Goal: Obtain resource: Download file/media

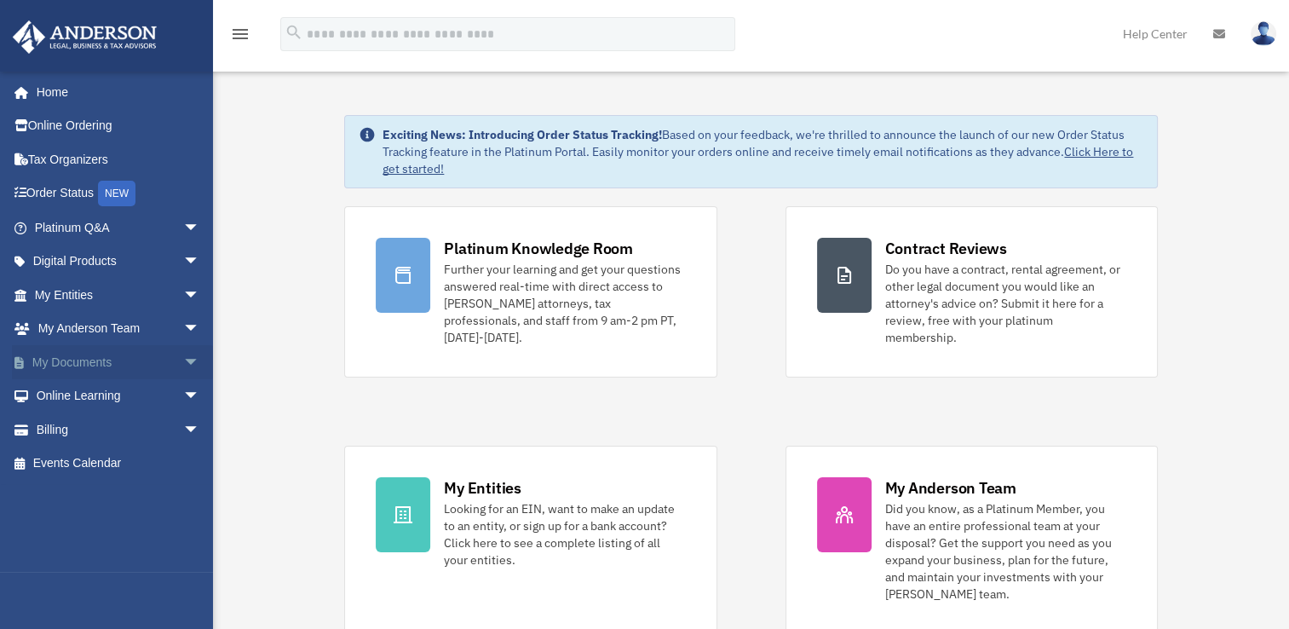
click at [183, 361] on span "arrow_drop_down" at bounding box center [200, 362] width 34 height 35
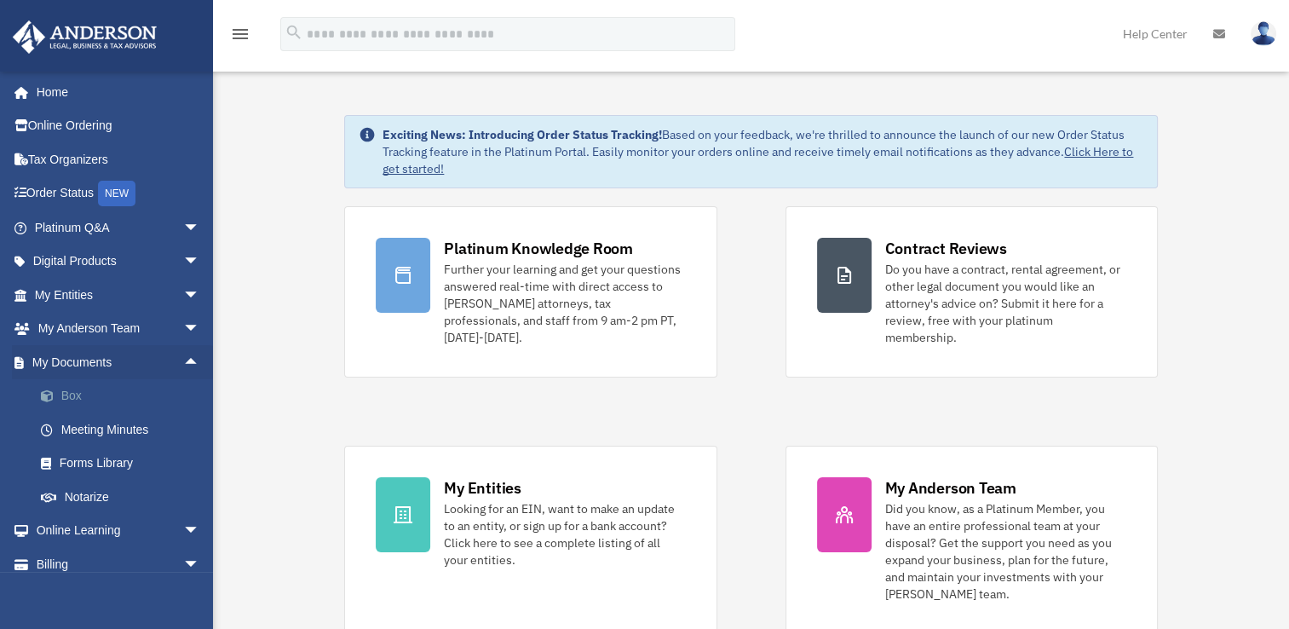
click at [58, 394] on span at bounding box center [55, 396] width 11 height 12
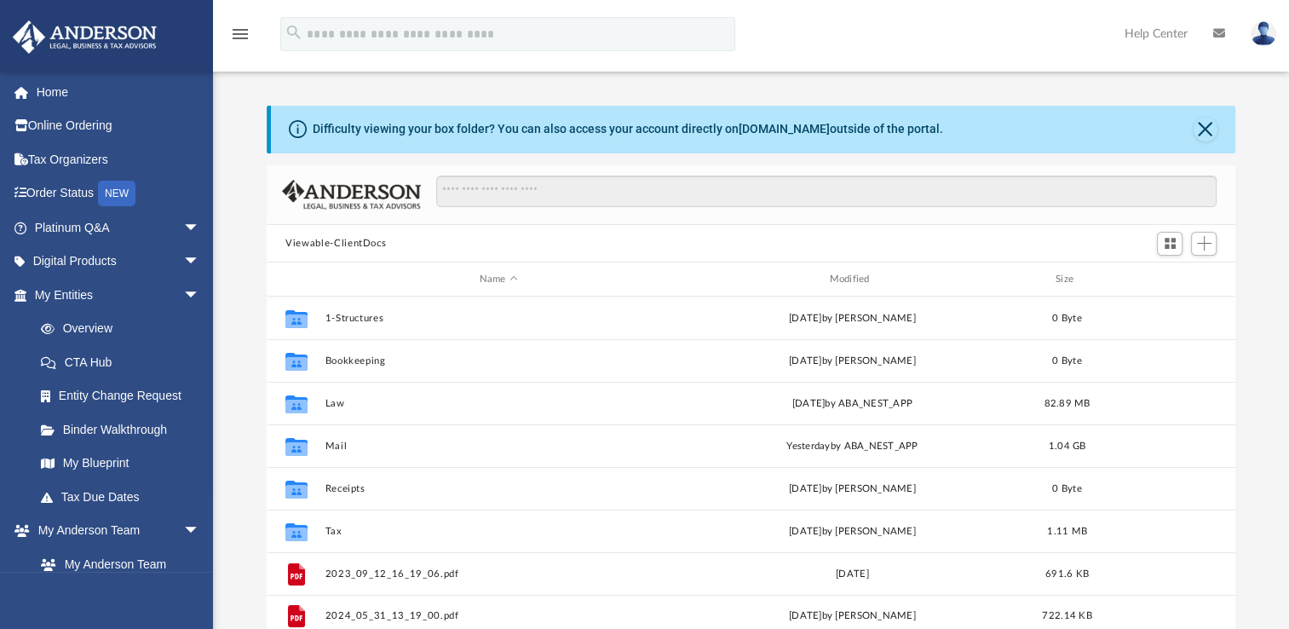
scroll to position [374, 955]
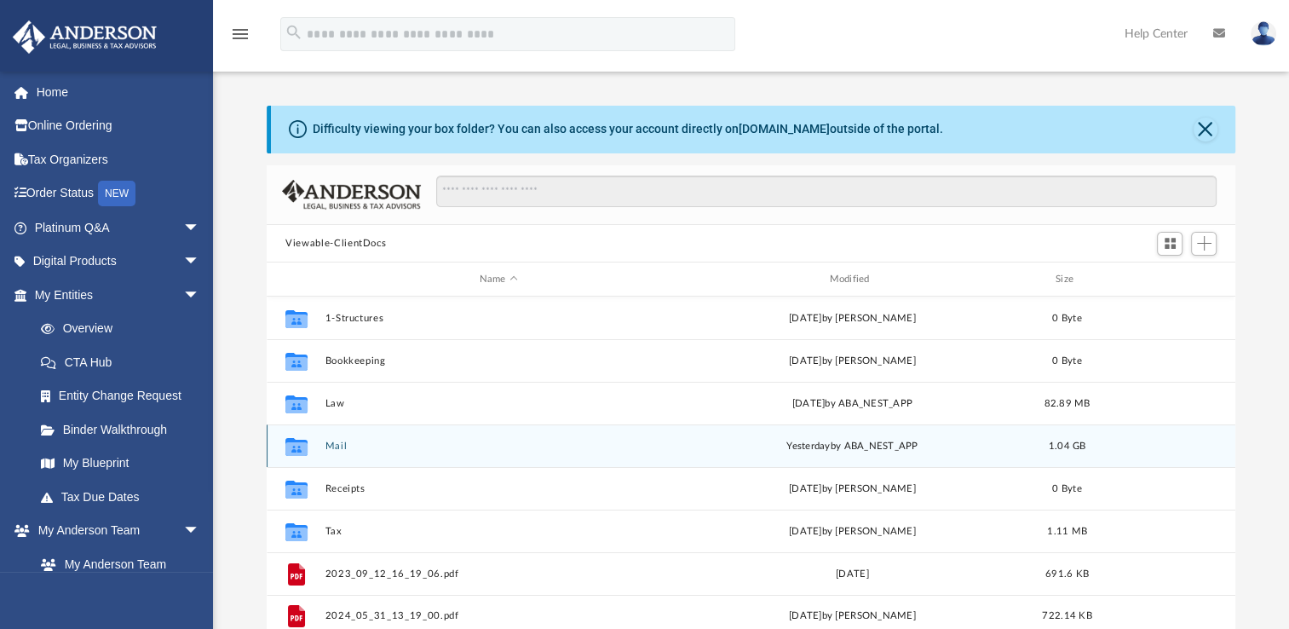
click at [342, 444] on button "Mail" at bounding box center [498, 445] width 347 height 11
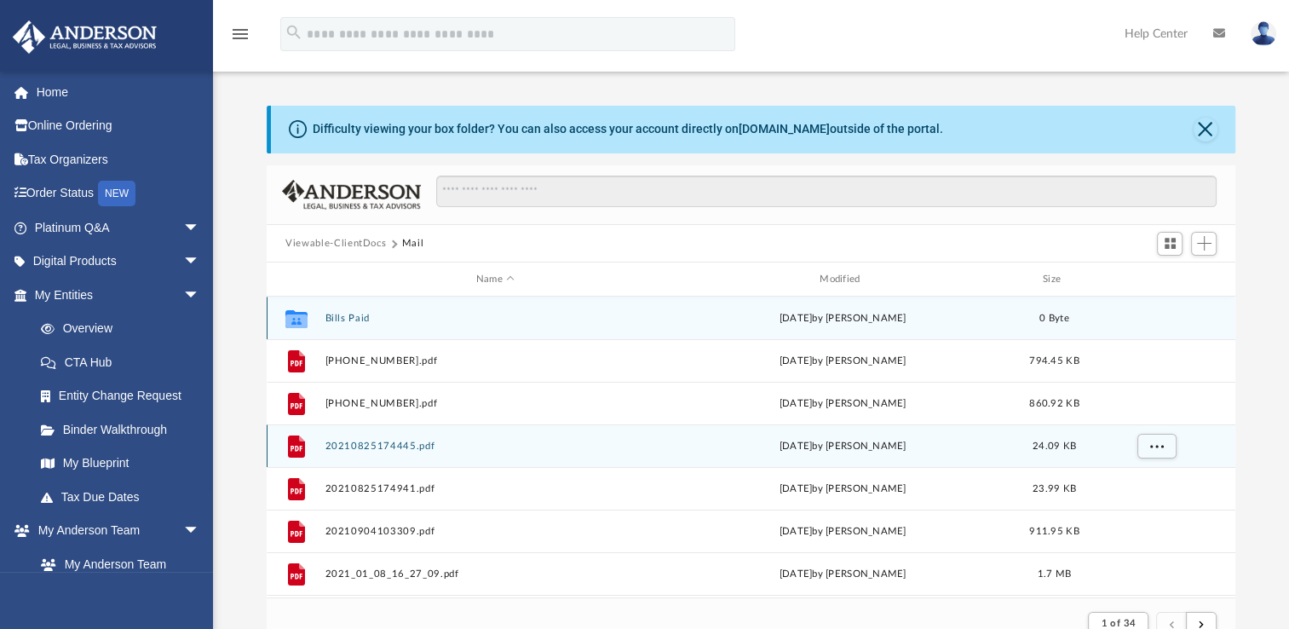
scroll to position [322, 955]
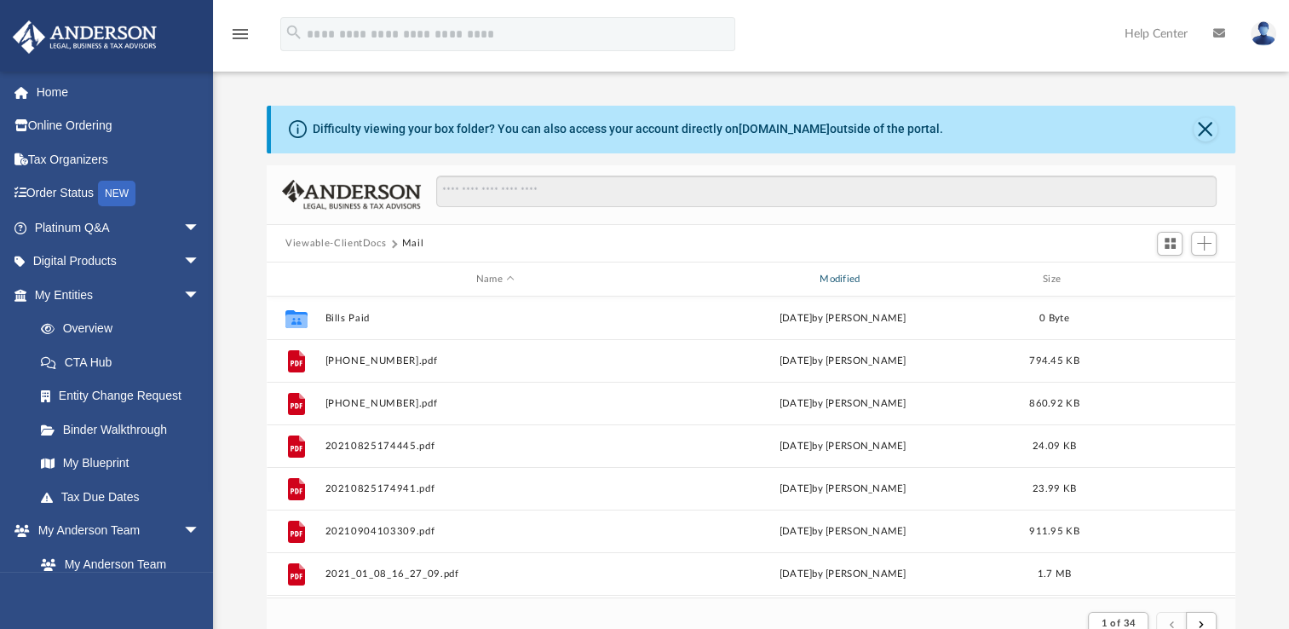
click at [850, 286] on div "Name Modified Size" at bounding box center [751, 279] width 968 height 34
click at [845, 281] on div "Modified" at bounding box center [842, 279] width 341 height 15
click at [850, 273] on div "Modified" at bounding box center [842, 279] width 341 height 15
click at [843, 274] on div "Modified" at bounding box center [842, 279] width 341 height 15
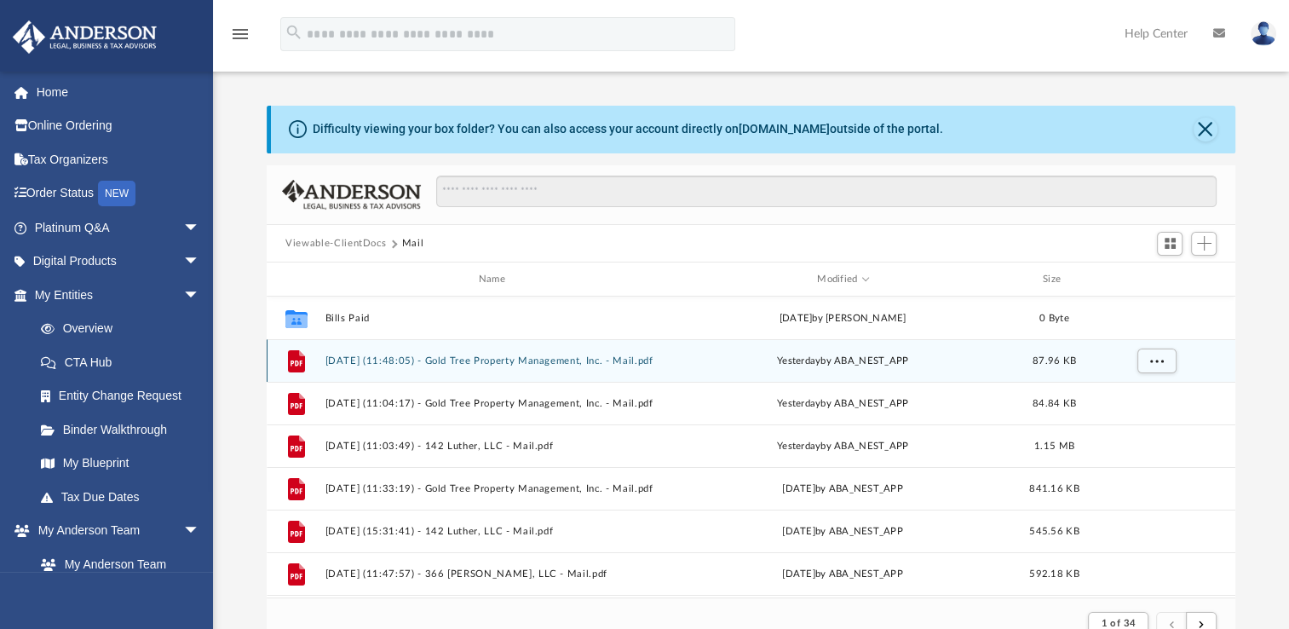
click at [532, 360] on button "[DATE] (11:48:05) - Gold Tree Property Management, Inc. - Mail.pdf" at bounding box center [495, 360] width 340 height 11
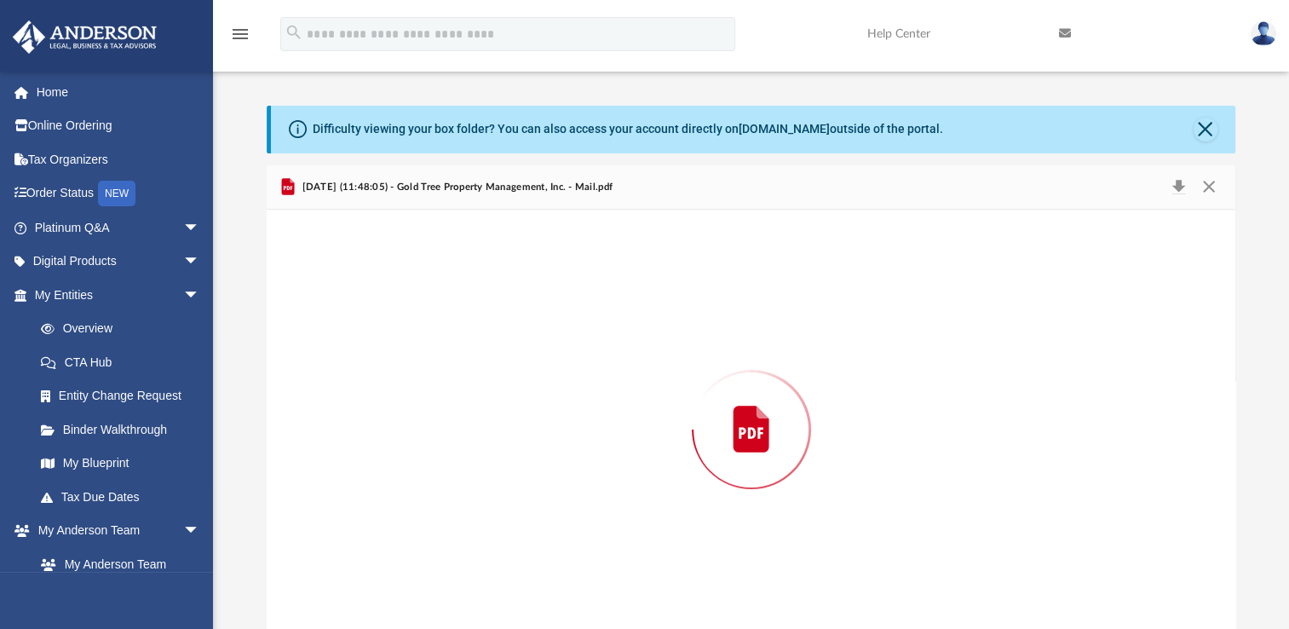
scroll to position [20, 0]
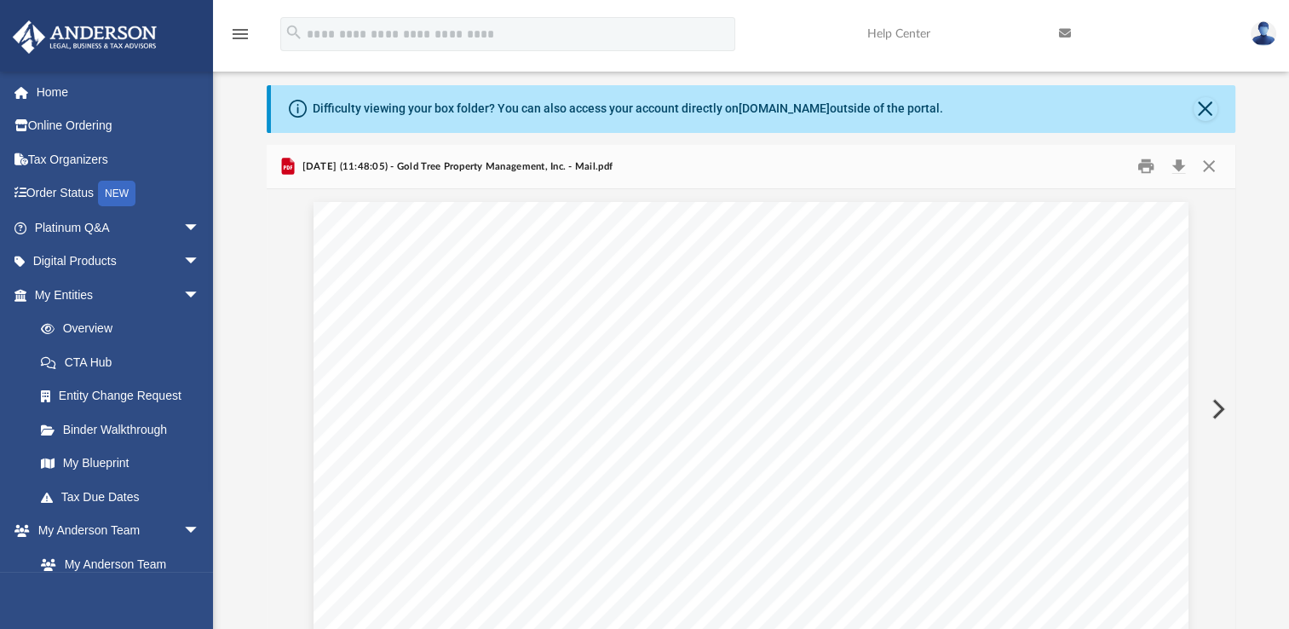
click at [1215, 404] on button "Preview" at bounding box center [1216, 409] width 37 height 48
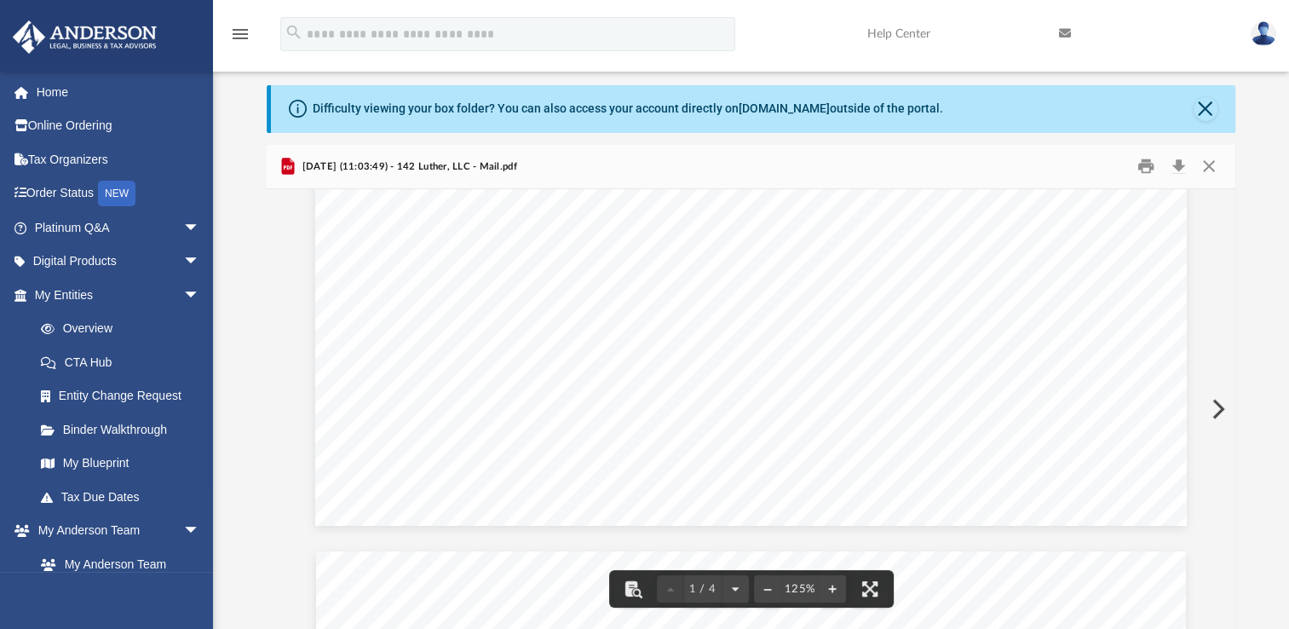
scroll to position [800, 0]
